Goal: Obtain resource: Obtain resource

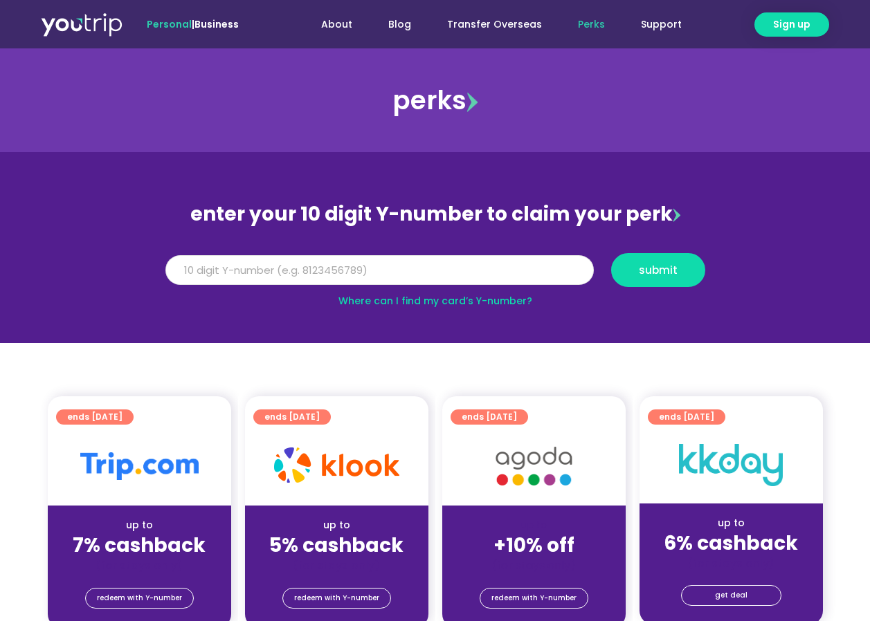
click at [396, 269] on input "Y Number" at bounding box center [379, 270] width 428 height 30
drag, startPoint x: 396, startPoint y: 269, endPoint x: 424, endPoint y: 280, distance: 29.8
click at [424, 280] on input "Y Number" at bounding box center [379, 270] width 428 height 30
type input "8182851200"
click at [674, 265] on span "submit" at bounding box center [658, 270] width 39 height 10
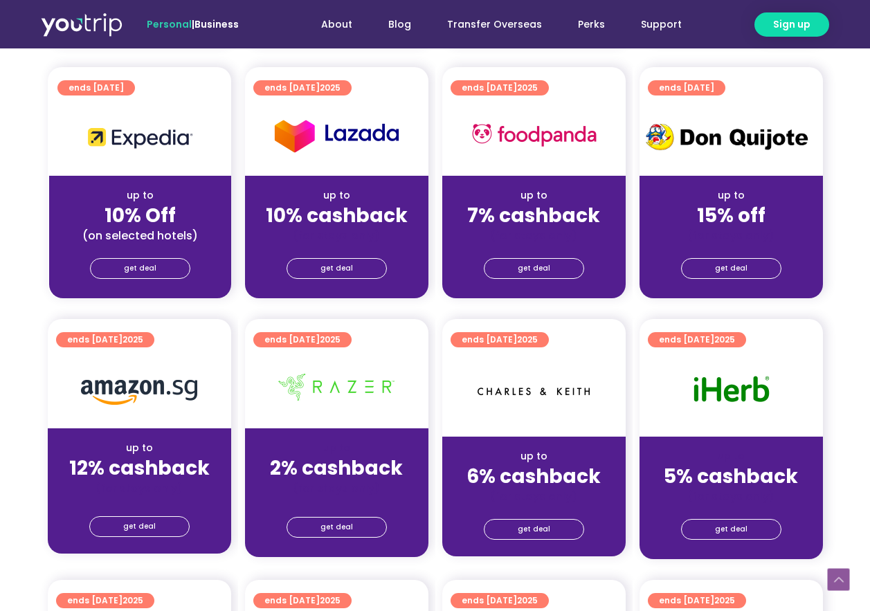
scroll to position [623, 0]
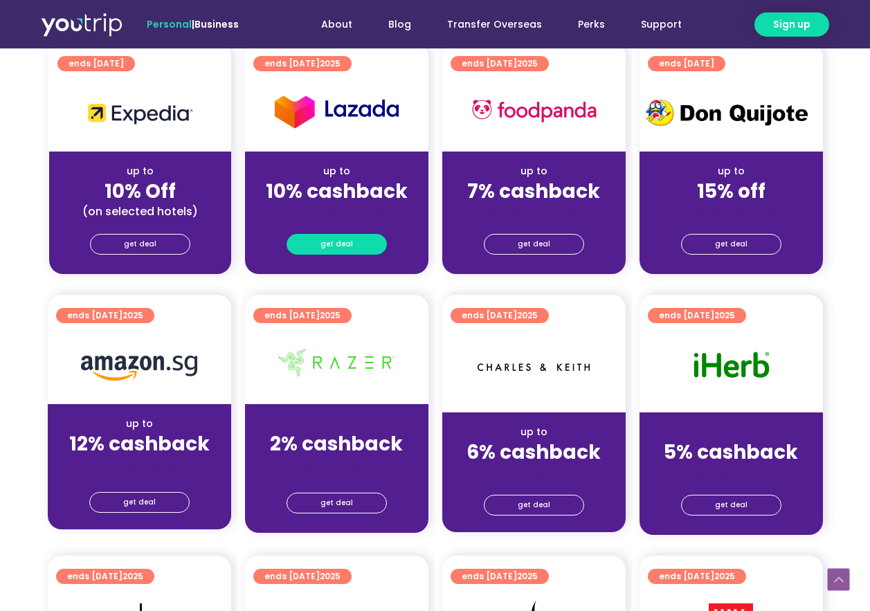
click at [339, 242] on span "get deal" at bounding box center [336, 244] width 33 height 19
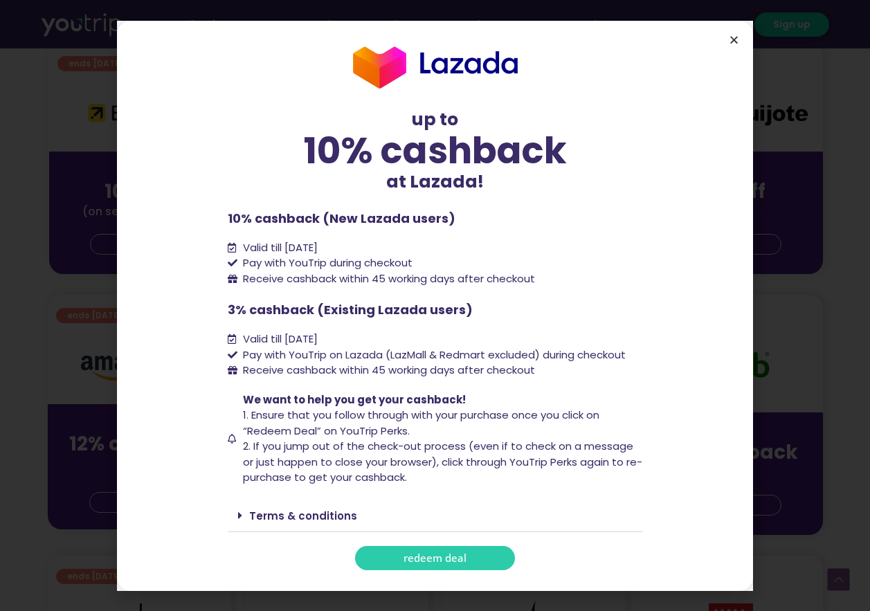
click at [733, 41] on icon "Close" at bounding box center [734, 40] width 10 height 10
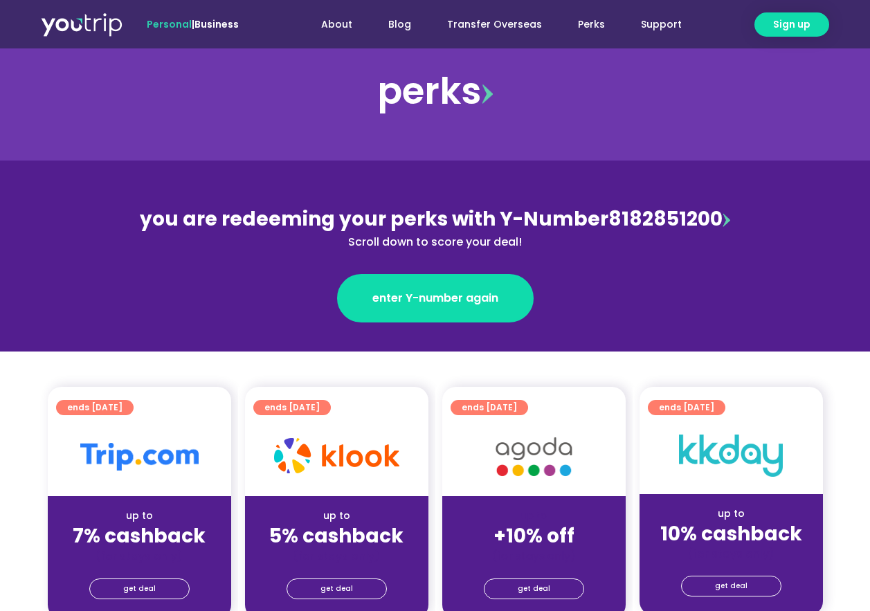
scroll to position [0, 0]
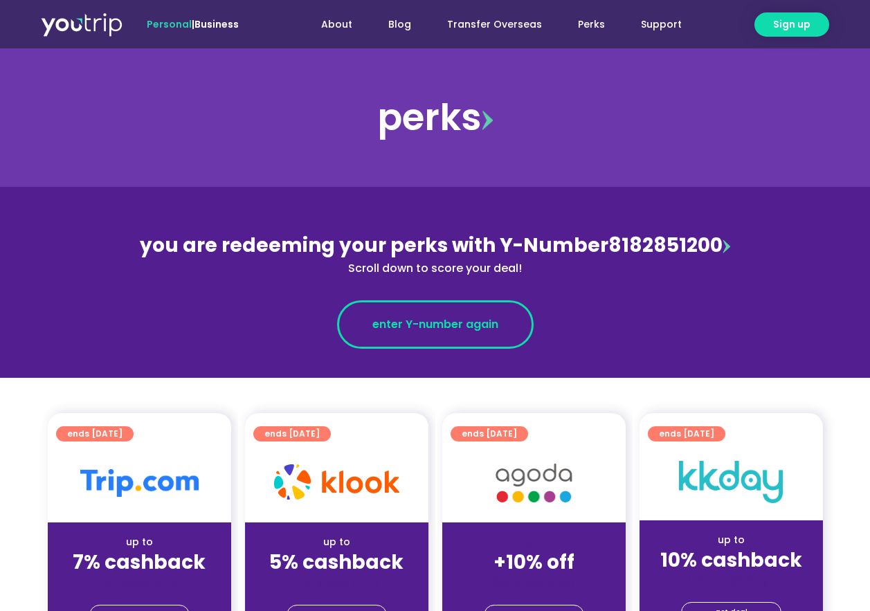
click at [475, 327] on span "enter Y-number again" at bounding box center [435, 324] width 126 height 17
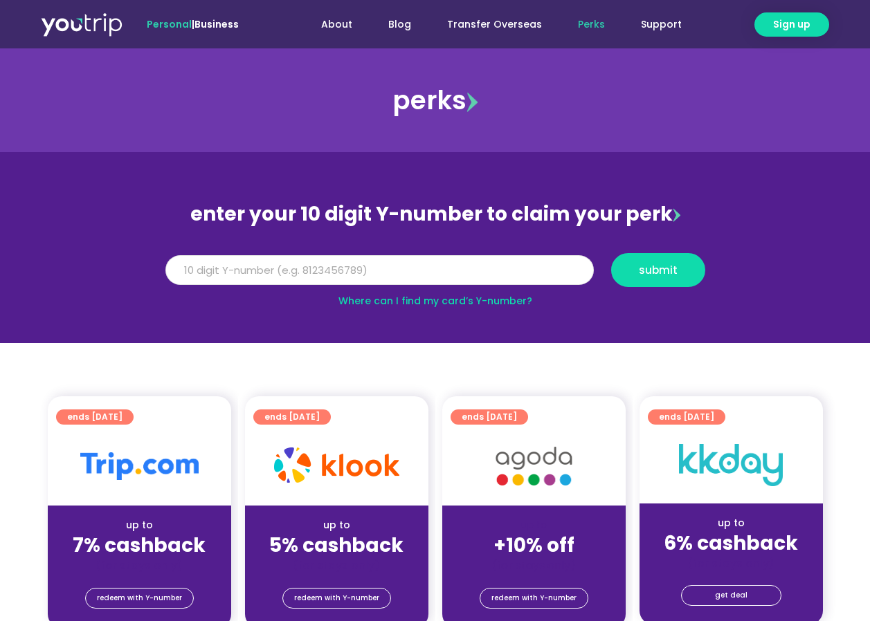
click at [392, 275] on input "Y Number" at bounding box center [379, 270] width 428 height 30
type input "8182851200"
click at [674, 265] on span "submit" at bounding box center [658, 270] width 39 height 10
